Goal: Task Accomplishment & Management: Use online tool/utility

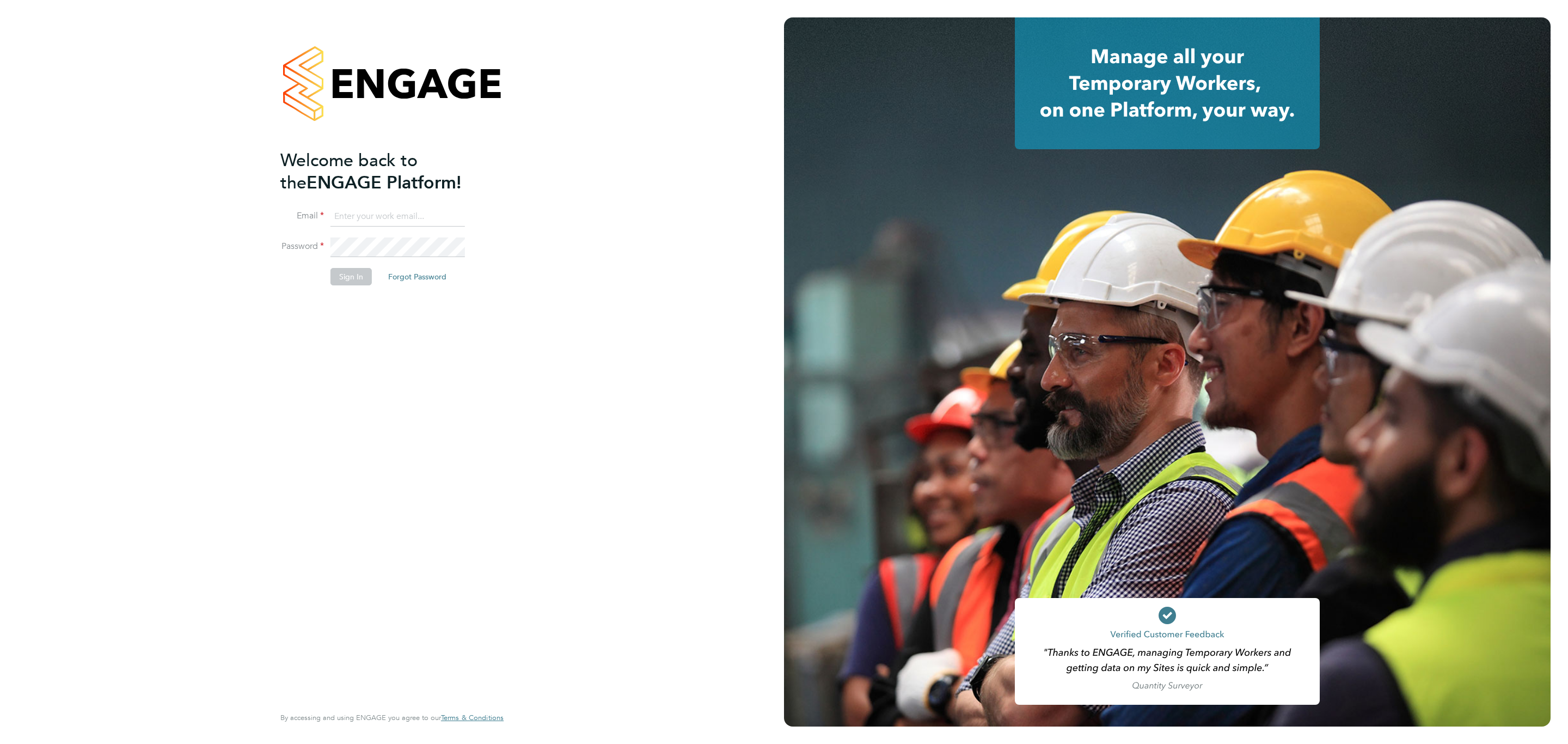
type input "[PERSON_NAME][EMAIL_ADDRESS][DOMAIN_NAME]"
click at [340, 271] on button "Sign In" at bounding box center [351, 276] width 41 height 17
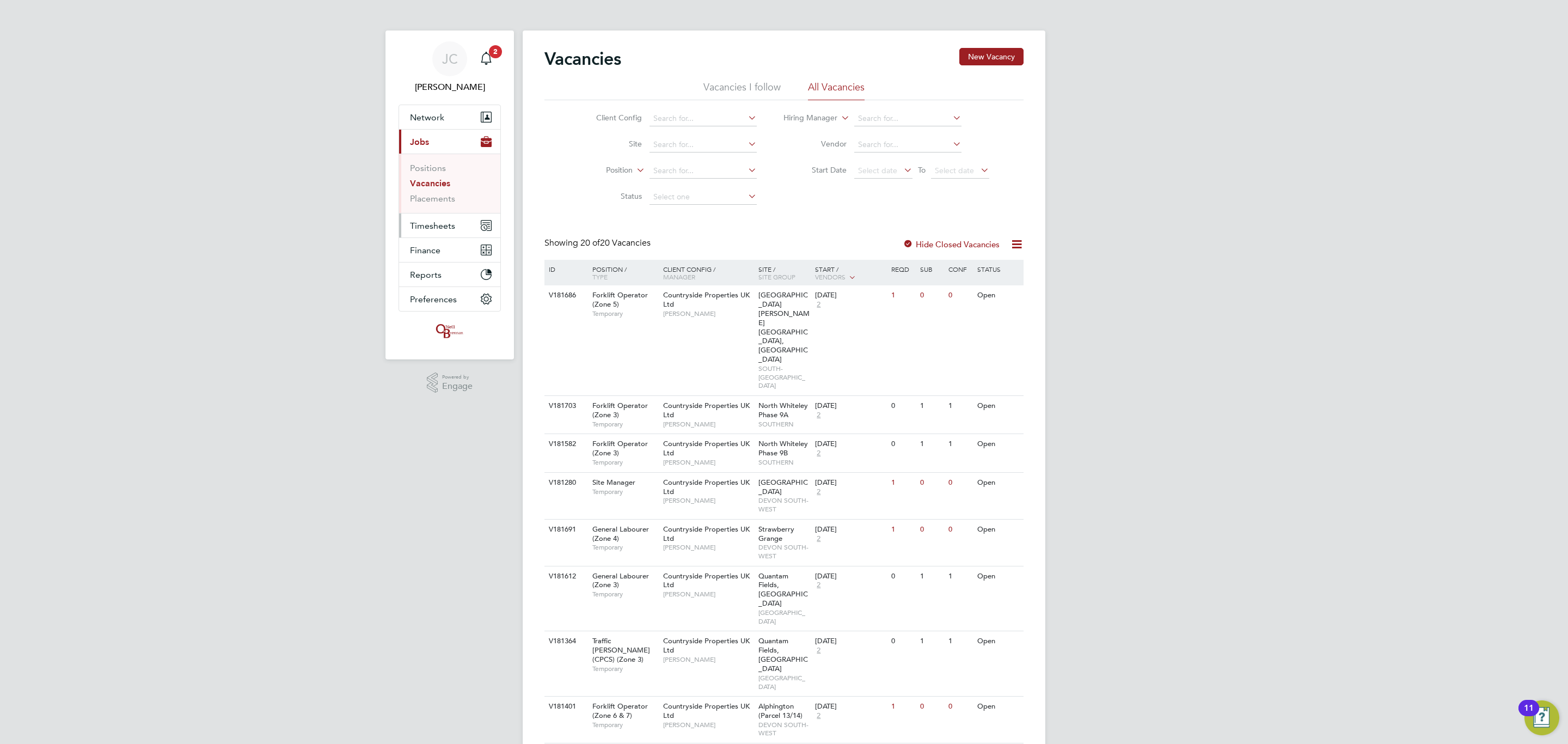
click at [438, 227] on span "Timesheets" at bounding box center [432, 225] width 45 height 10
